Goal: Check status: Check status

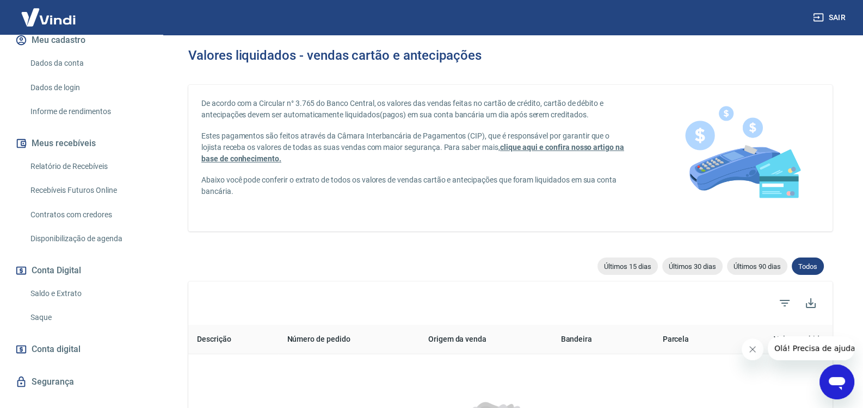
scroll to position [170, 0]
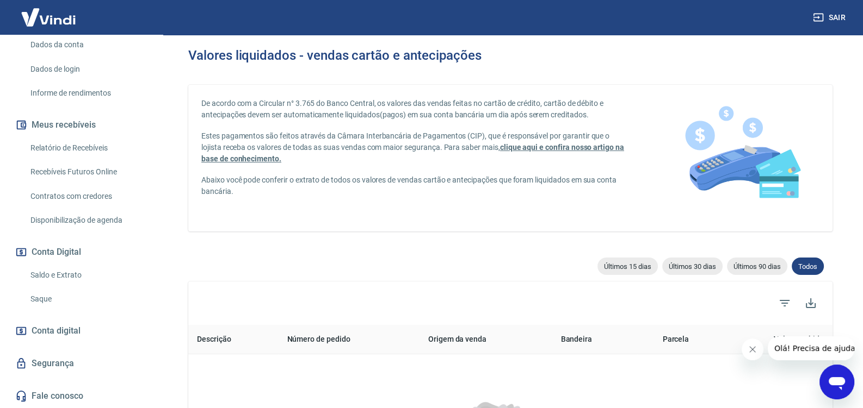
click at [97, 150] on link "Relatório de Recebíveis" at bounding box center [87, 148] width 123 height 22
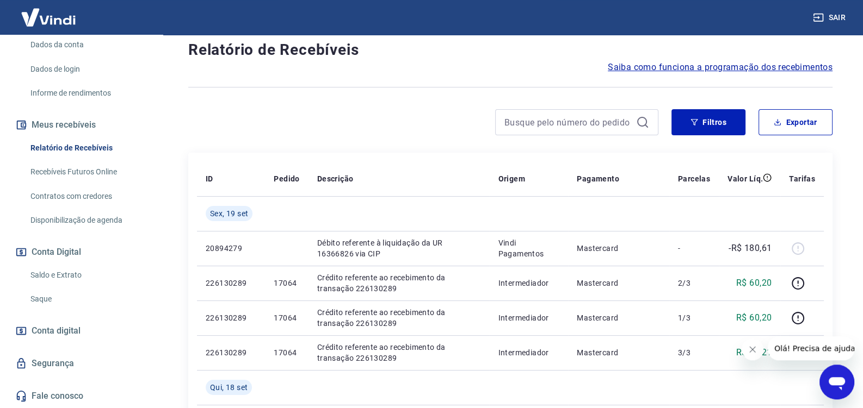
scroll to position [171, 0]
